Goal: Navigation & Orientation: Find specific page/section

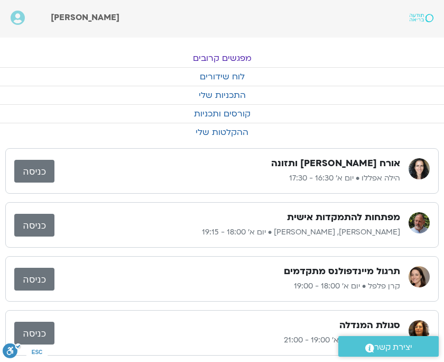
click at [154, 304] on div "שש השלמויות מועדון פמה צ'ודרון • יום א׳ 15:30 - 16:30 כניסה אורח [PERSON_NAME] …" at bounding box center [222, 305] width 434 height 423
click at [226, 77] on link "לוח שידורים" at bounding box center [222, 77] width 444 height 18
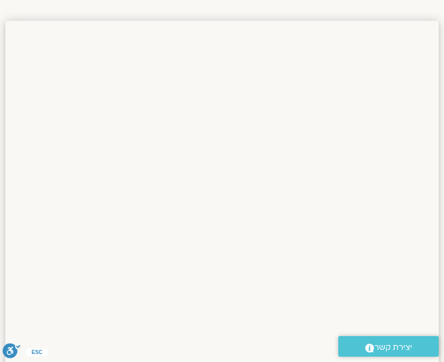
scroll to position [334, 0]
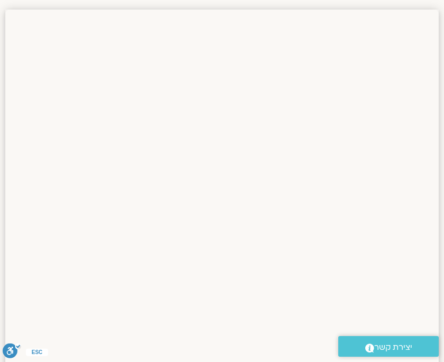
drag, startPoint x: 444, startPoint y: 147, endPoint x: 439, endPoint y: 202, distance: 55.2
click at [439, 202] on div at bounding box center [222, 304] width 444 height 631
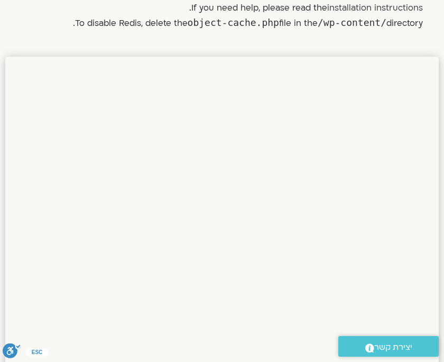
scroll to position [0, 0]
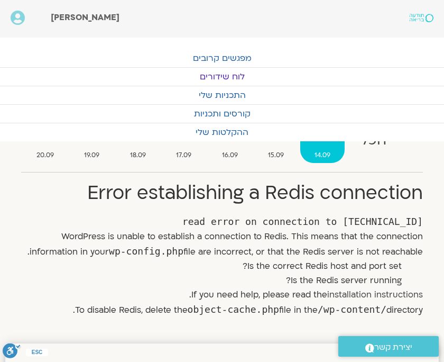
click at [317, 153] on span "14.09" at bounding box center [322, 155] width 44 height 11
click at [225, 76] on link "לוח שידורים" at bounding box center [222, 77] width 444 height 18
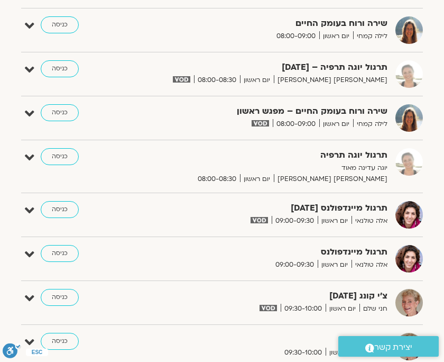
scroll to position [410, 0]
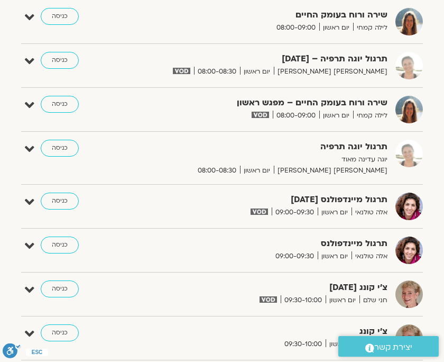
click at [68, 104] on link "כניסה" at bounding box center [60, 104] width 38 height 17
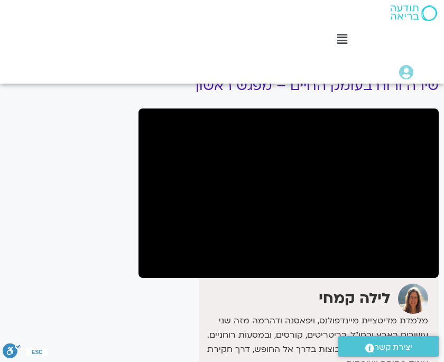
scroll to position [48, 0]
